Goal: Navigation & Orientation: Find specific page/section

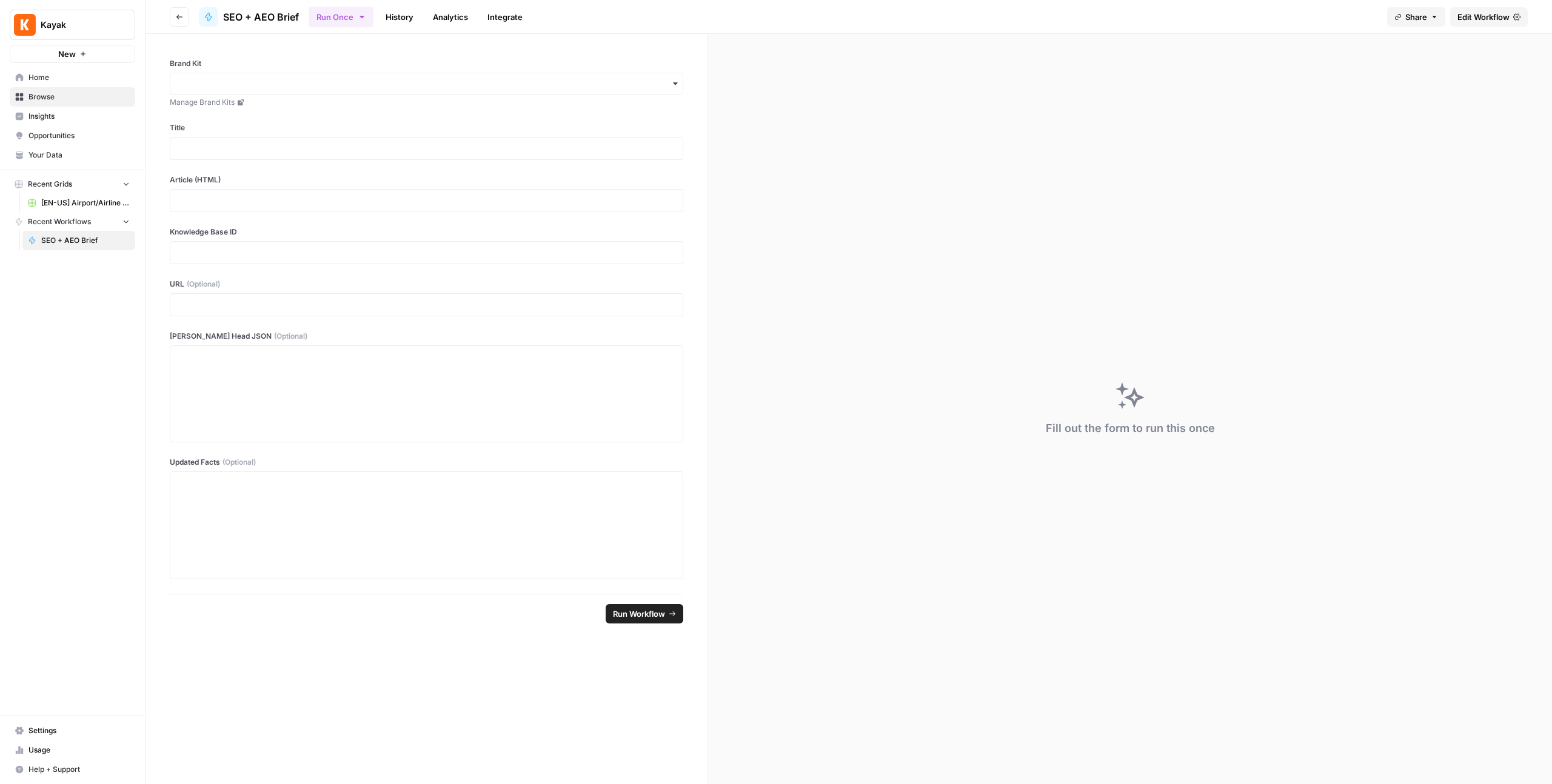
click at [177, 19] on icon "button" at bounding box center [179, 16] width 7 height 7
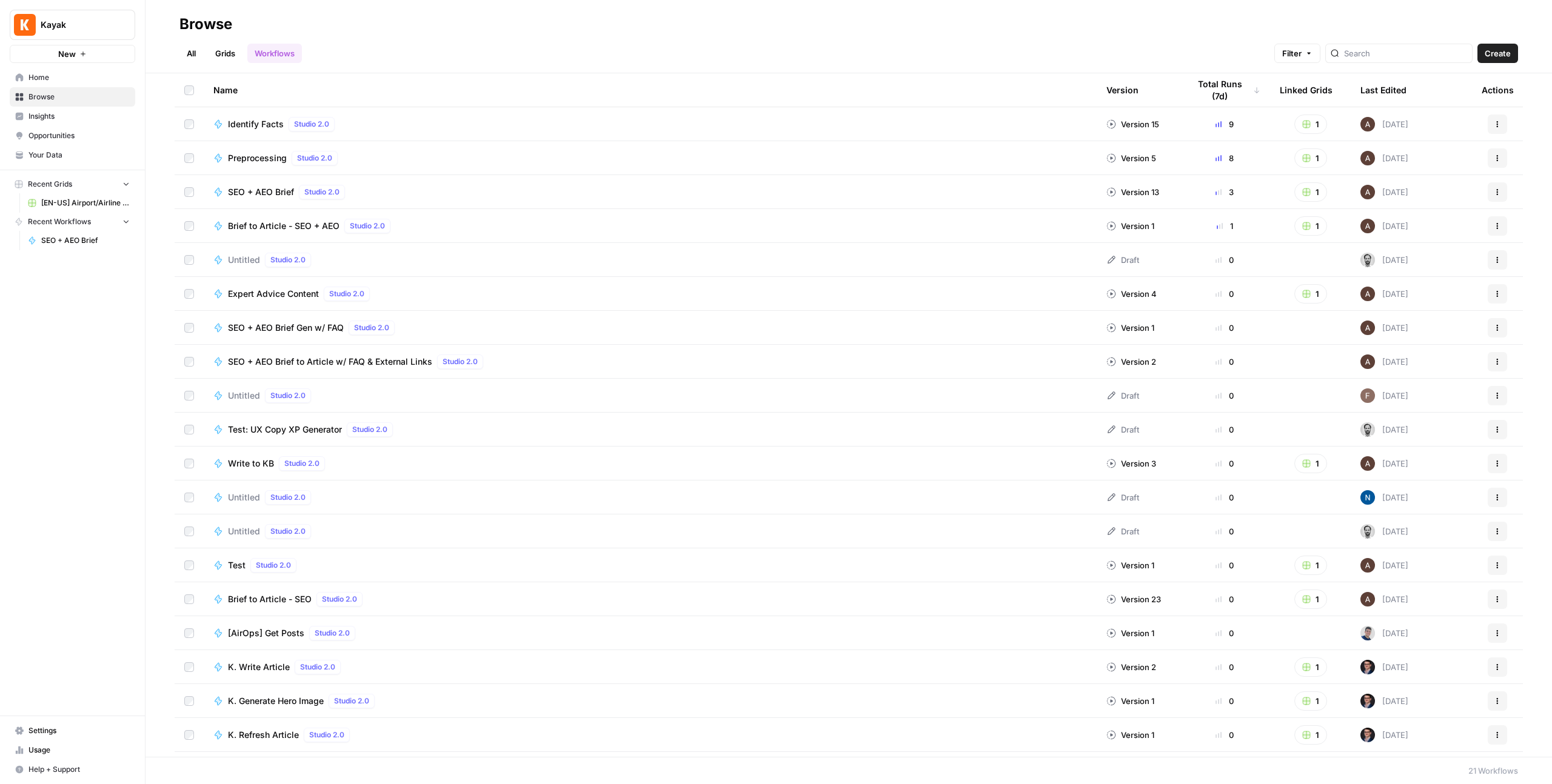
click at [184, 20] on div "Browse" at bounding box center [206, 24] width 53 height 20
click at [41, 20] on span "Kayak" at bounding box center [77, 25] width 74 height 12
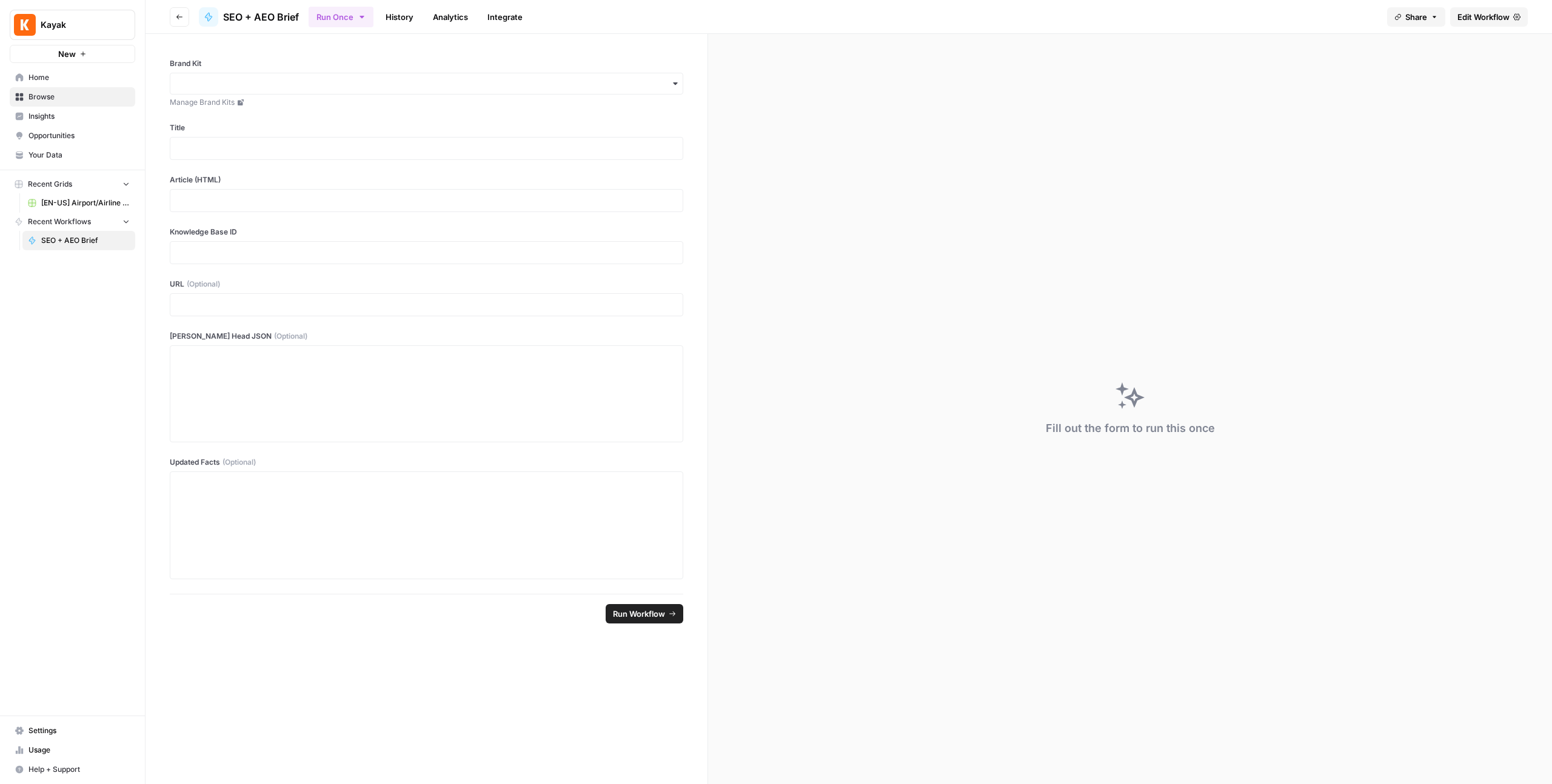
click at [66, 732] on span "Settings" at bounding box center [79, 731] width 102 height 11
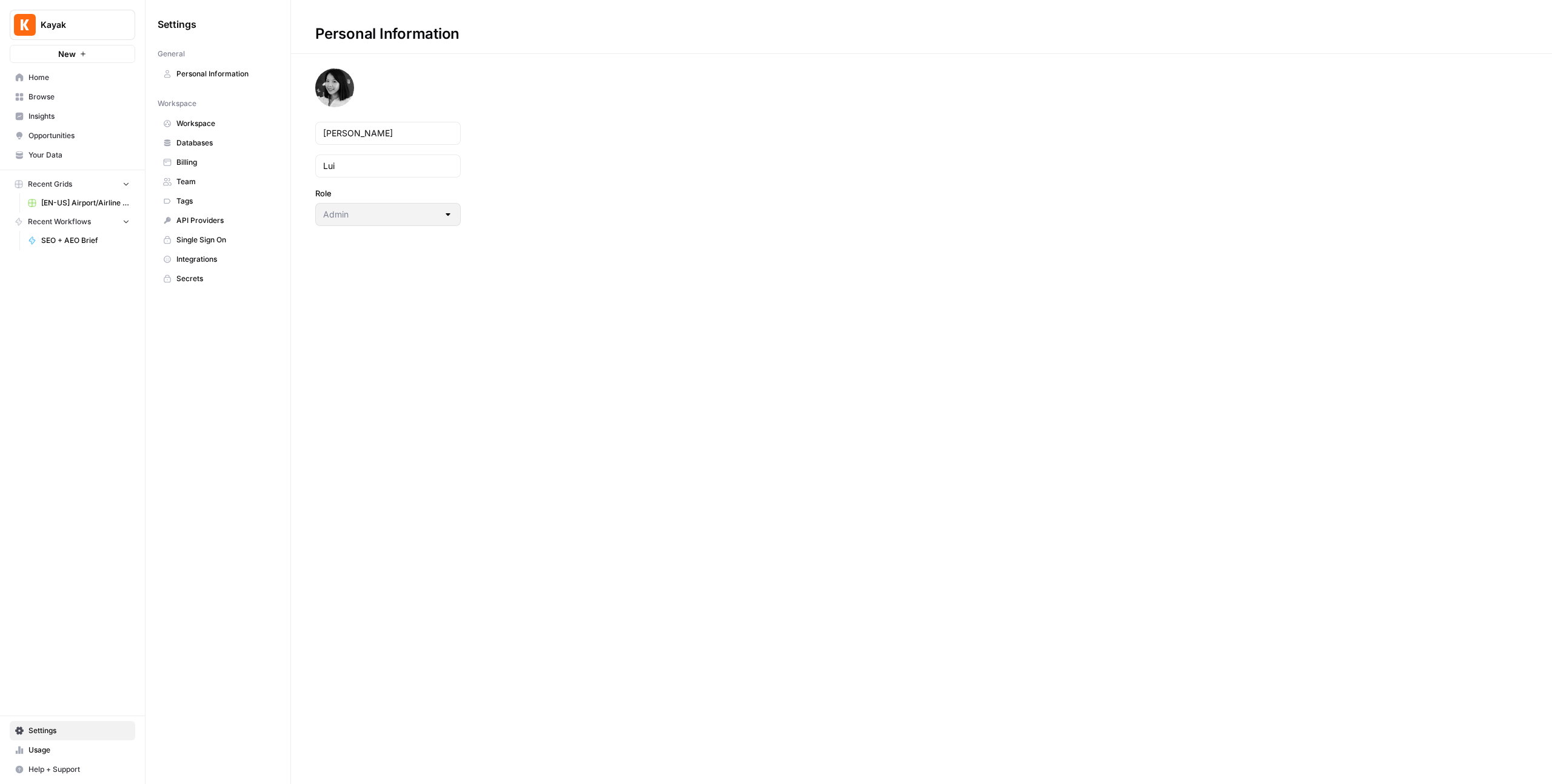
click at [61, 758] on link "Usage" at bounding box center [72, 750] width 126 height 20
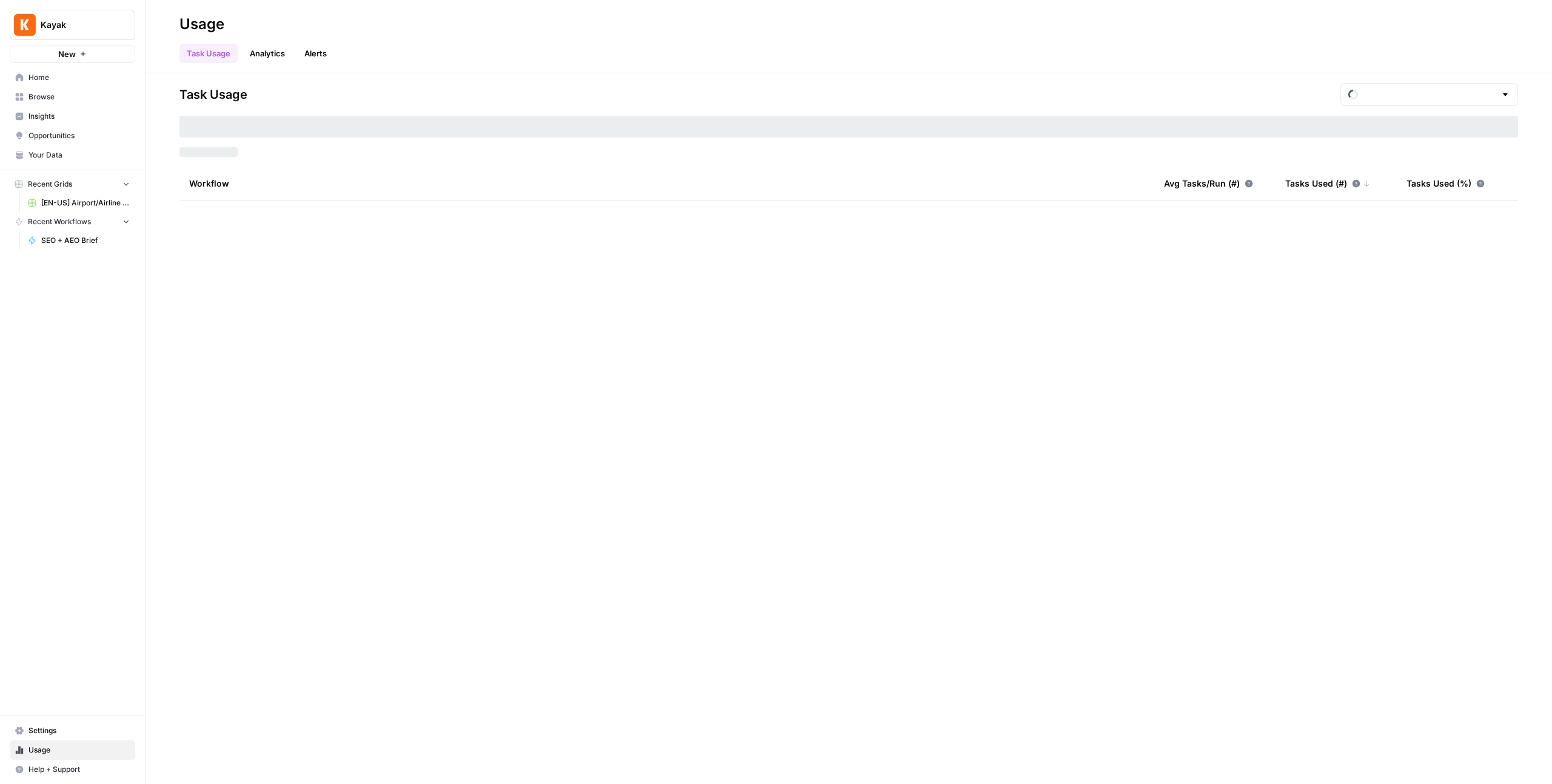
type input "September Tasks"
click at [73, 776] on button "Help + Support" at bounding box center [72, 770] width 126 height 20
click at [74, 774] on span "Help + Support" at bounding box center [79, 769] width 102 height 11
click at [77, 772] on span "Help + Support" at bounding box center [79, 769] width 102 height 11
click at [115, 728] on span "Settings" at bounding box center [79, 731] width 102 height 11
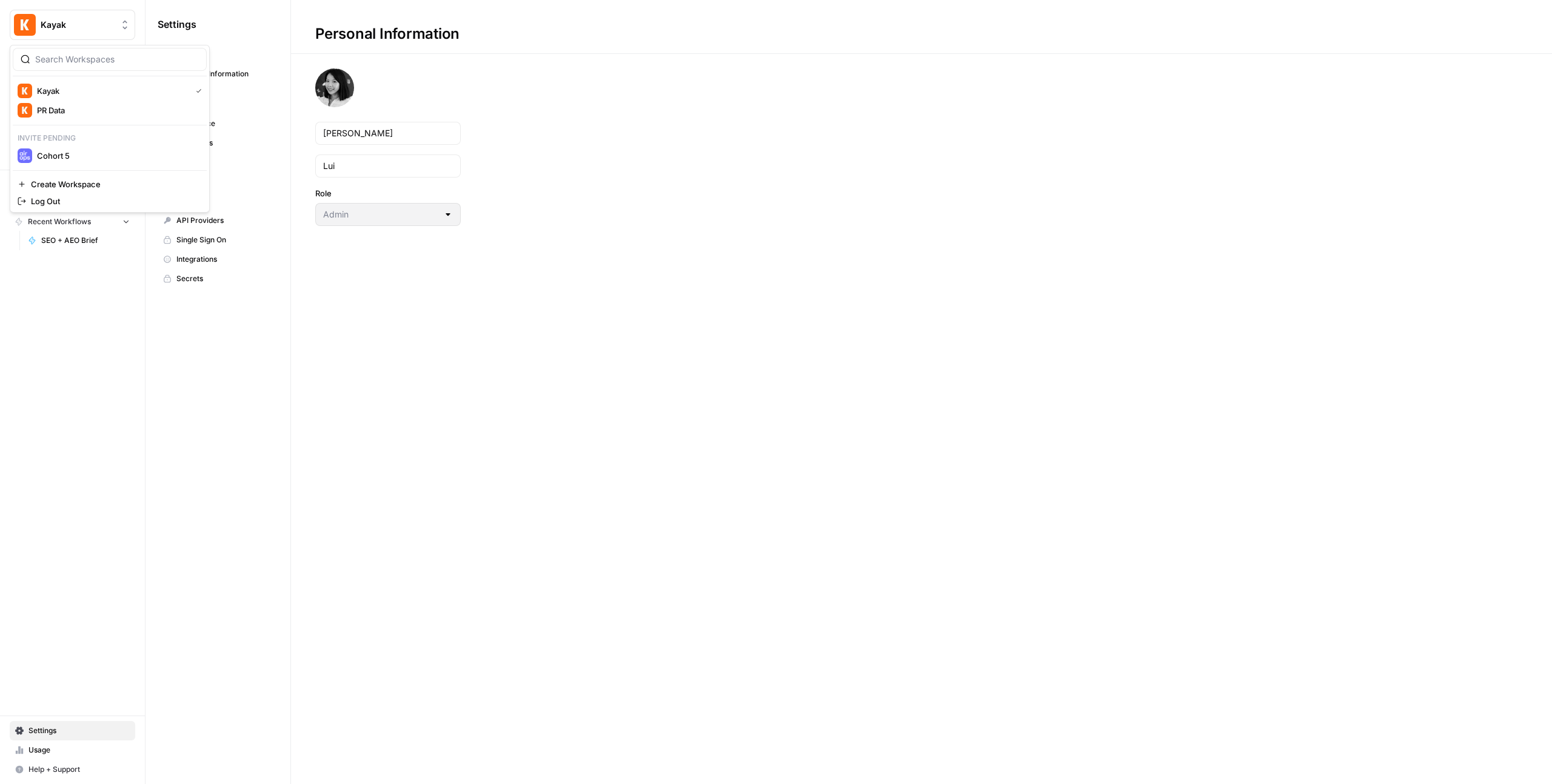
click at [104, 24] on span "Kayak" at bounding box center [77, 25] width 74 height 12
click at [104, 23] on span "Kayak" at bounding box center [77, 25] width 74 height 12
click at [102, 68] on link "Home" at bounding box center [72, 77] width 126 height 20
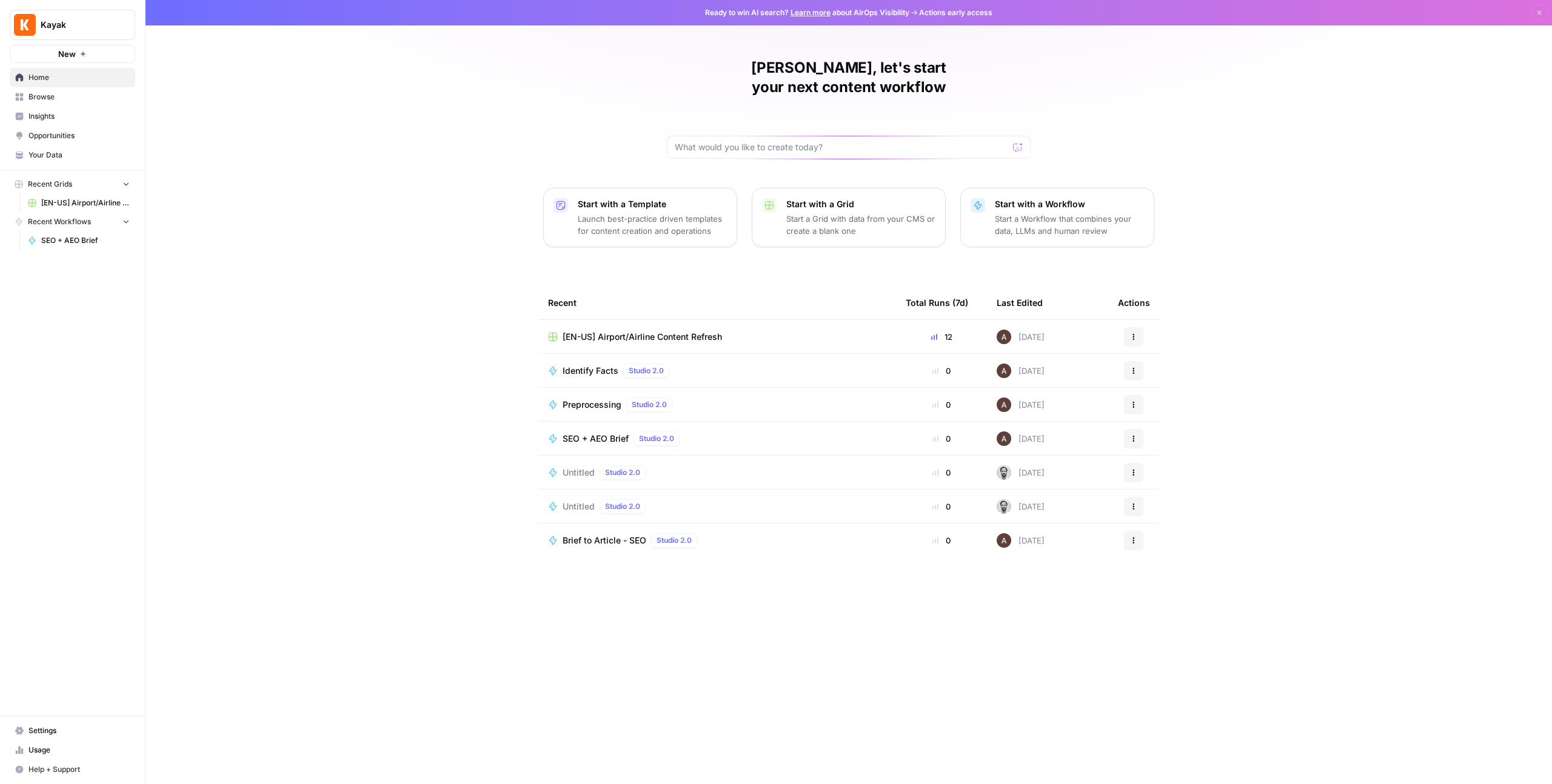
click at [373, 176] on div "[PERSON_NAME], let's start your next content workflow Start with a Template Lau…" at bounding box center [848, 392] width 1406 height 784
click at [60, 731] on span "Settings" at bounding box center [79, 731] width 102 height 11
